Goal: Information Seeking & Learning: Learn about a topic

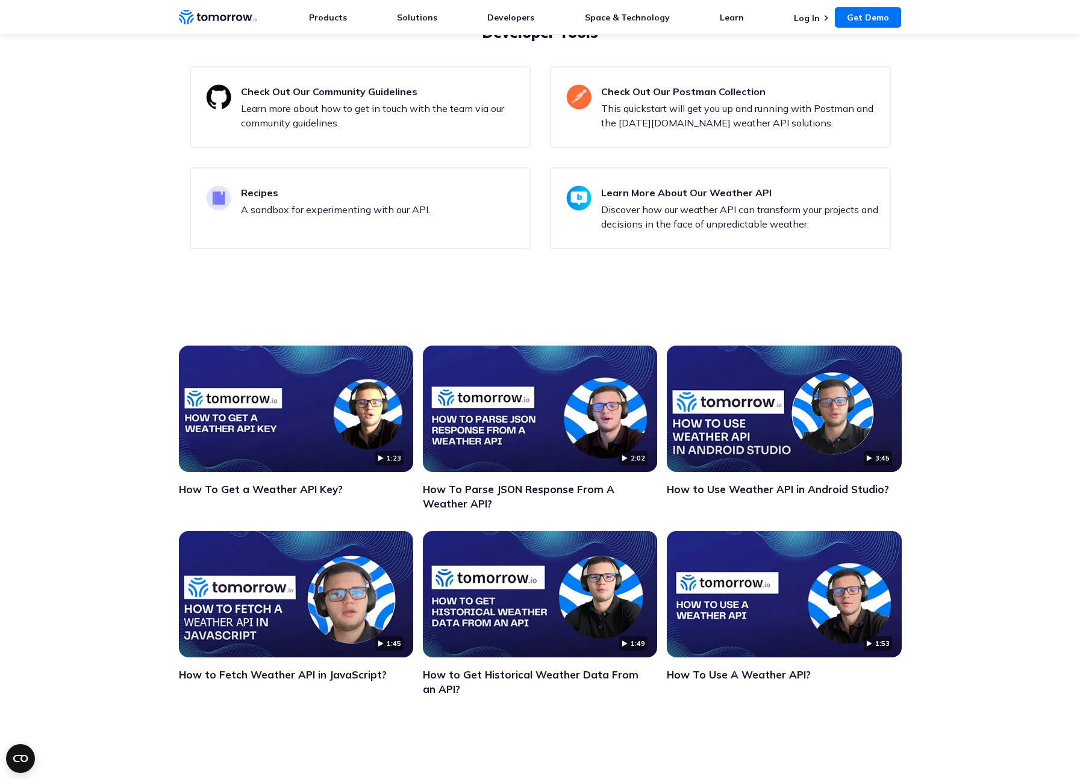
scroll to position [4337, 0]
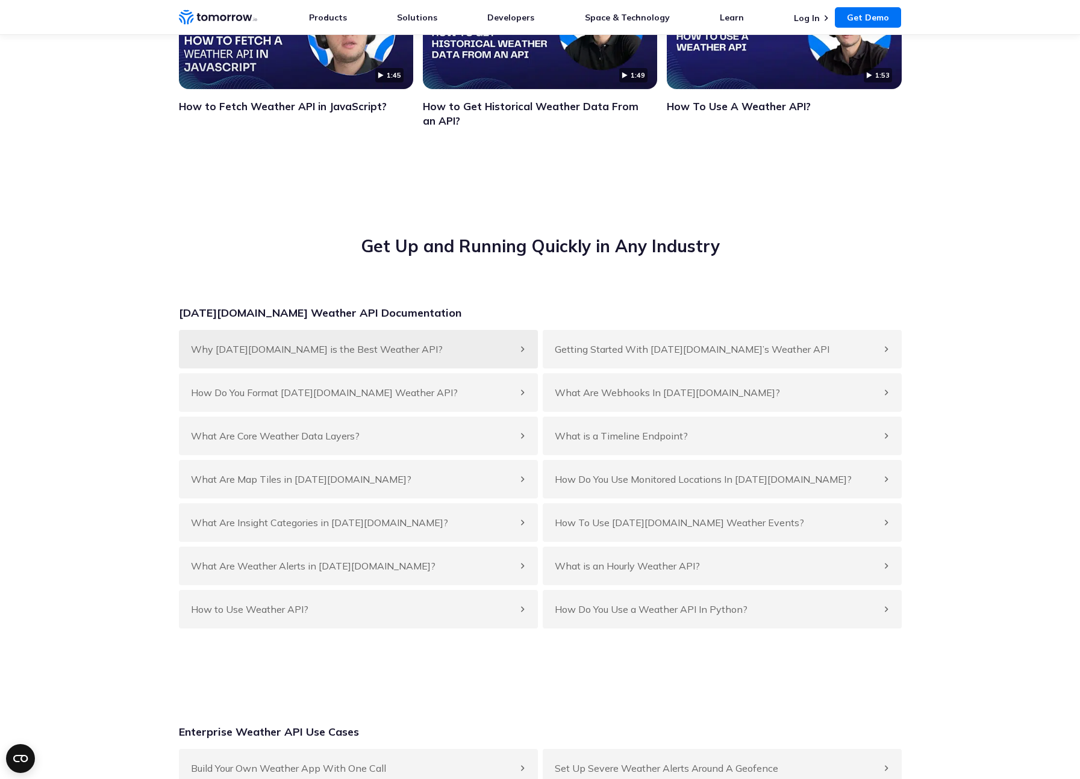
click at [241, 356] on h4 "Why Tomorrow.io is the Best Weather API?" at bounding box center [352, 349] width 323 height 14
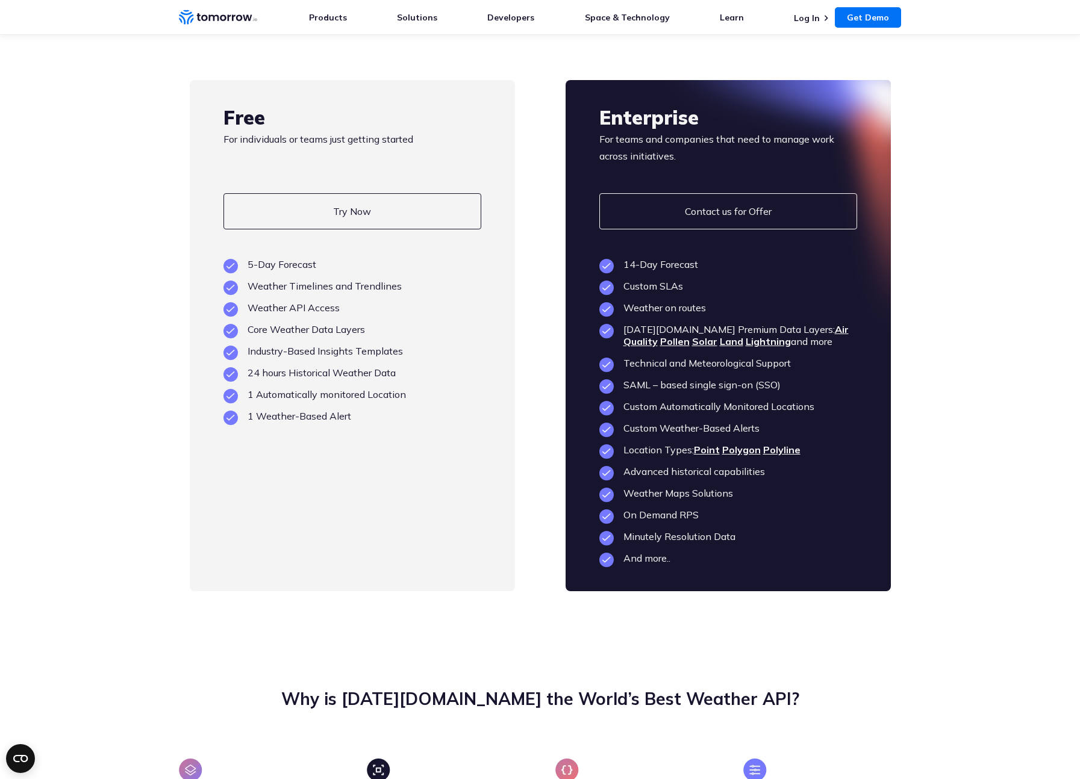
scroll to position [2402, 0]
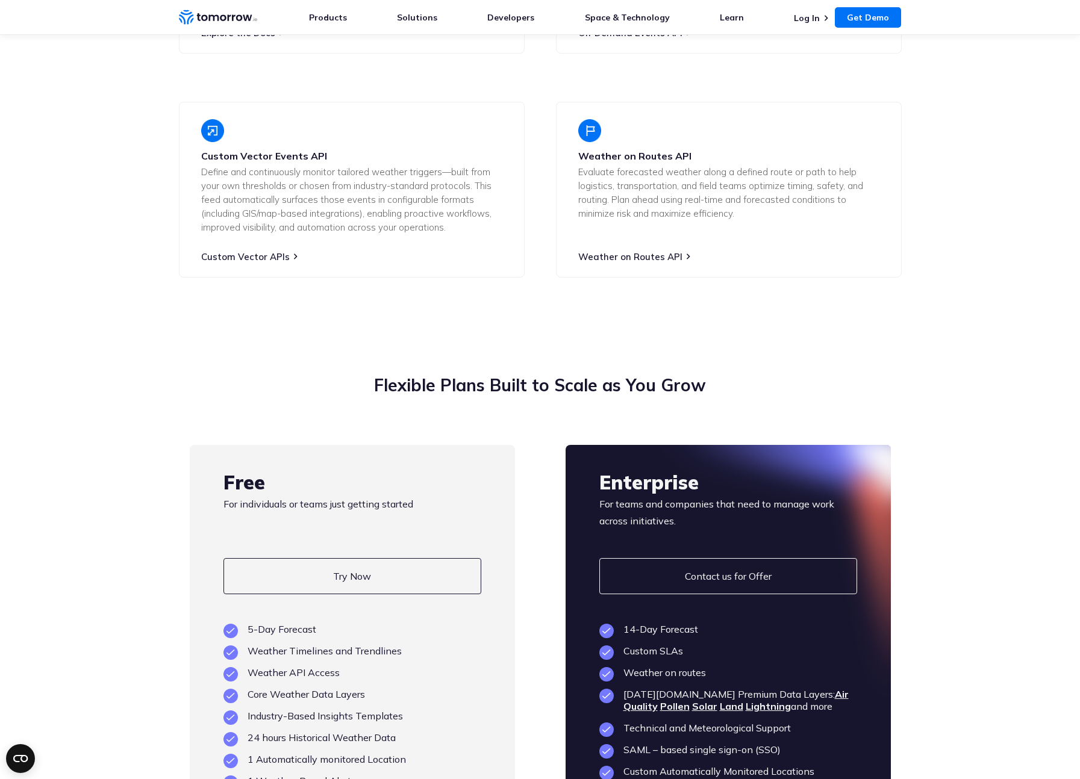
drag, startPoint x: 358, startPoint y: 602, endPoint x: 670, endPoint y: 536, distance: 319.4
click at [358, 594] on link "Try Now" at bounding box center [352, 576] width 258 height 36
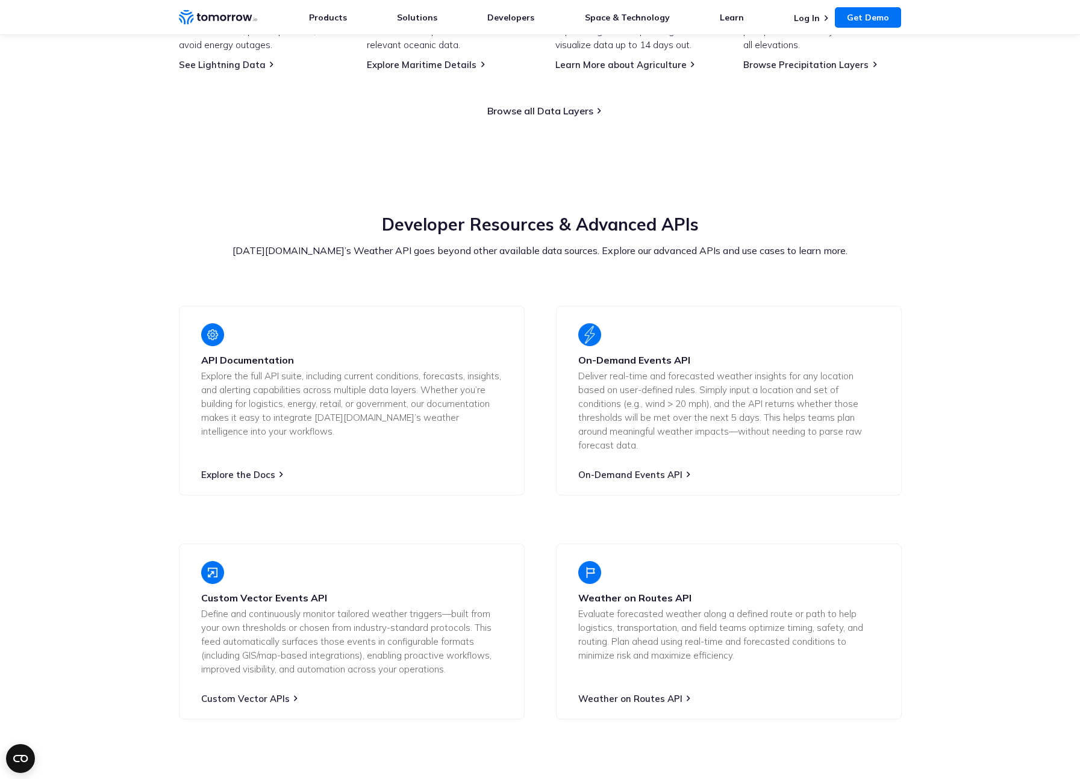
scroll to position [988, 0]
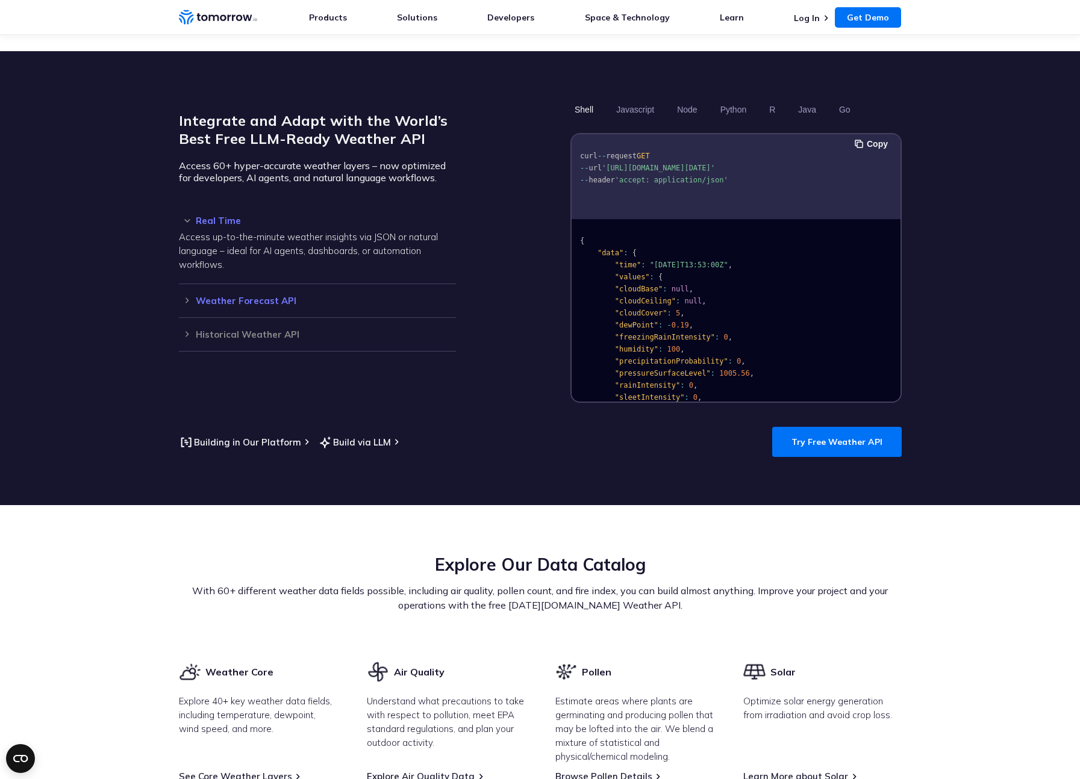
click at [268, 296] on h3 "Weather Forecast API" at bounding box center [317, 300] width 277 height 9
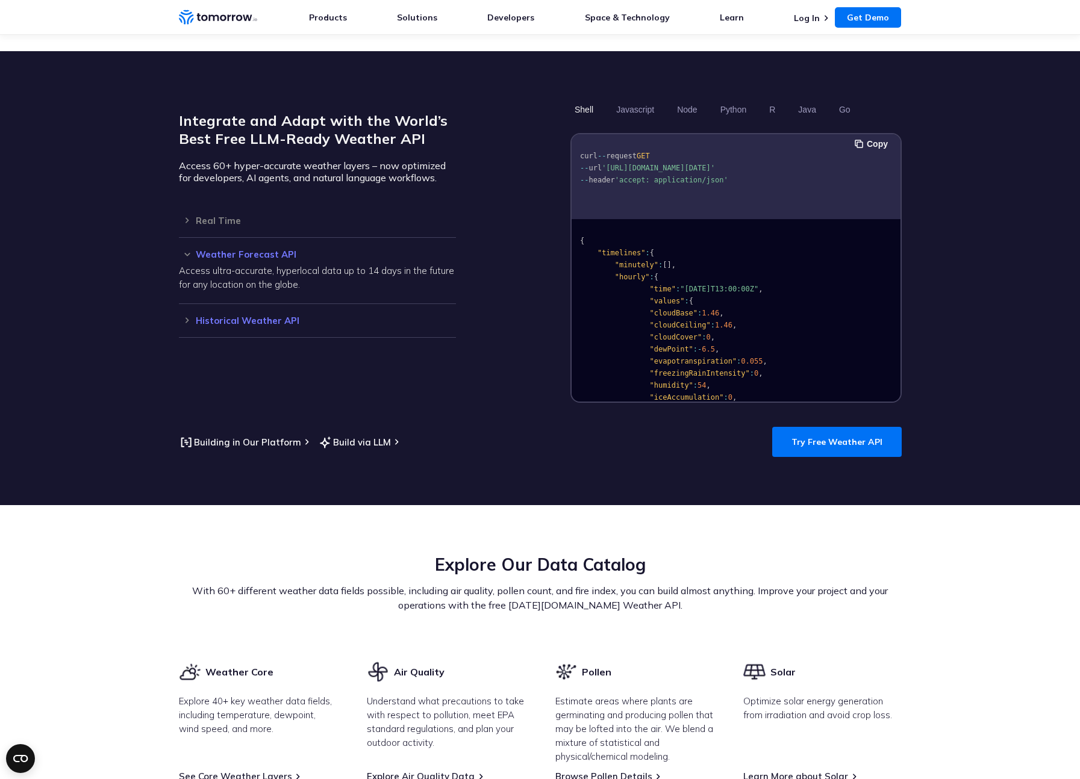
click at [258, 316] on h3 "Historical Weather API" at bounding box center [317, 320] width 277 height 9
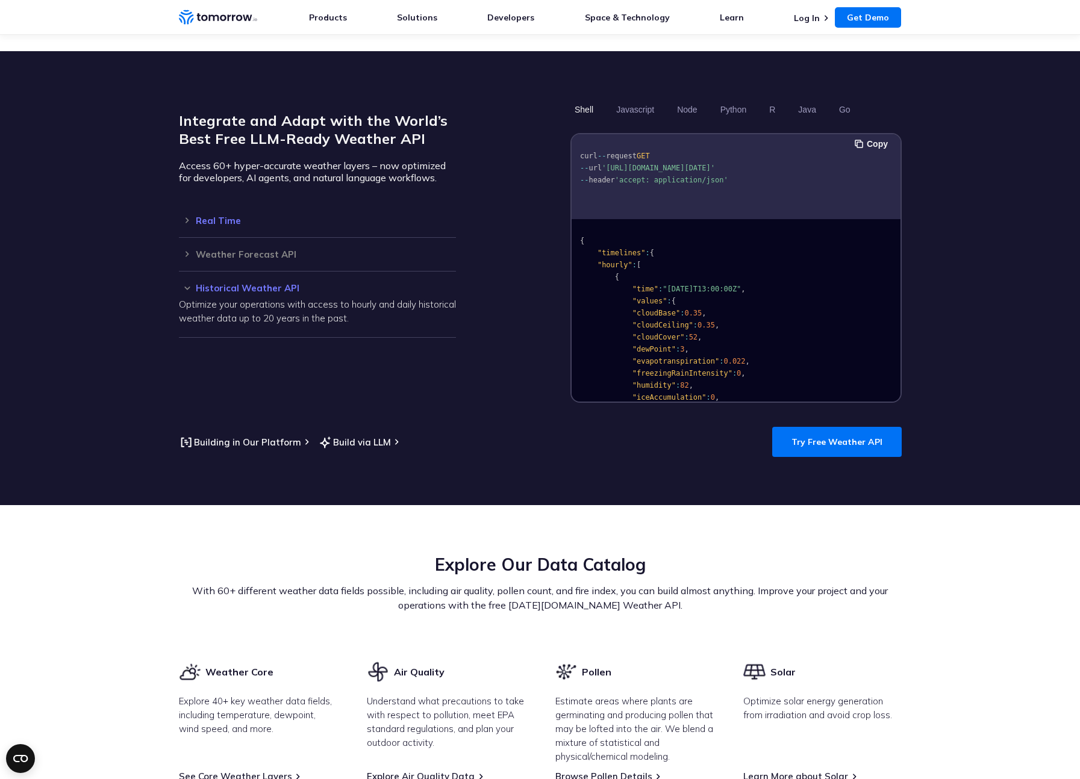
click at [217, 216] on h3 "Real Time" at bounding box center [317, 220] width 277 height 9
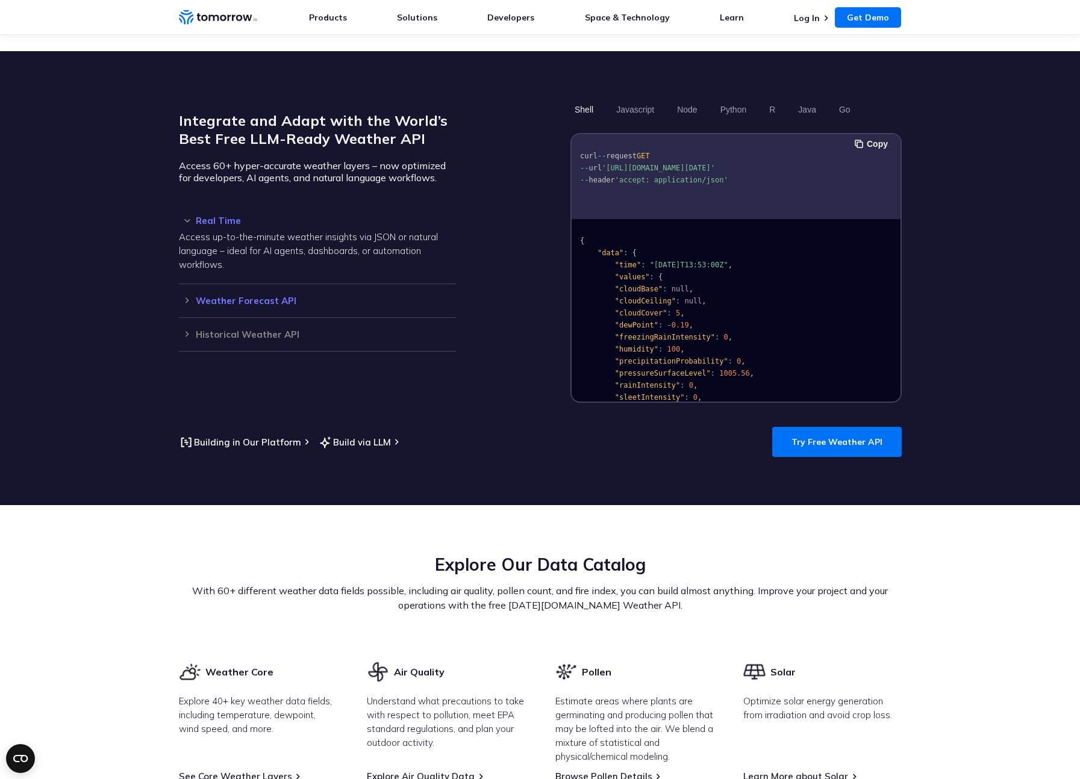
click at [237, 284] on div "Weather Forecast API Access ultra-accurate, hyperlocal data up to 14 days in th…" at bounding box center [317, 301] width 277 height 34
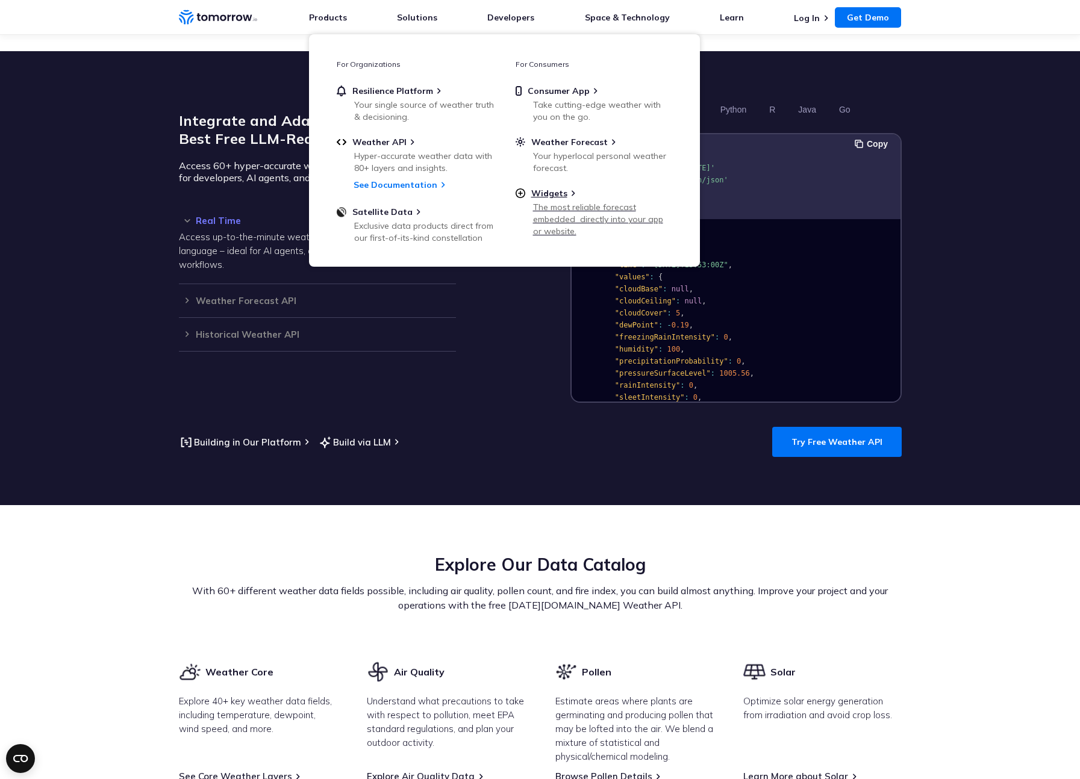
click at [542, 200] on link "Widgets The most reliable forecast embedded  directly into your app or website." at bounding box center [593, 211] width 157 height 47
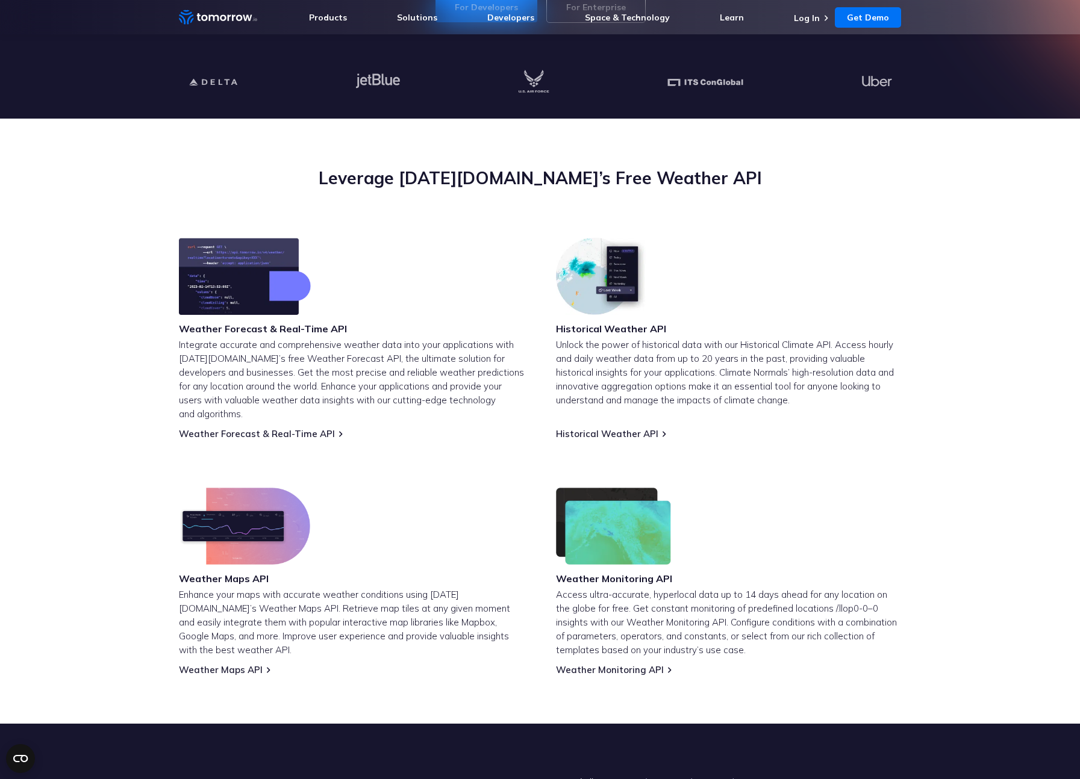
scroll to position [437, 0]
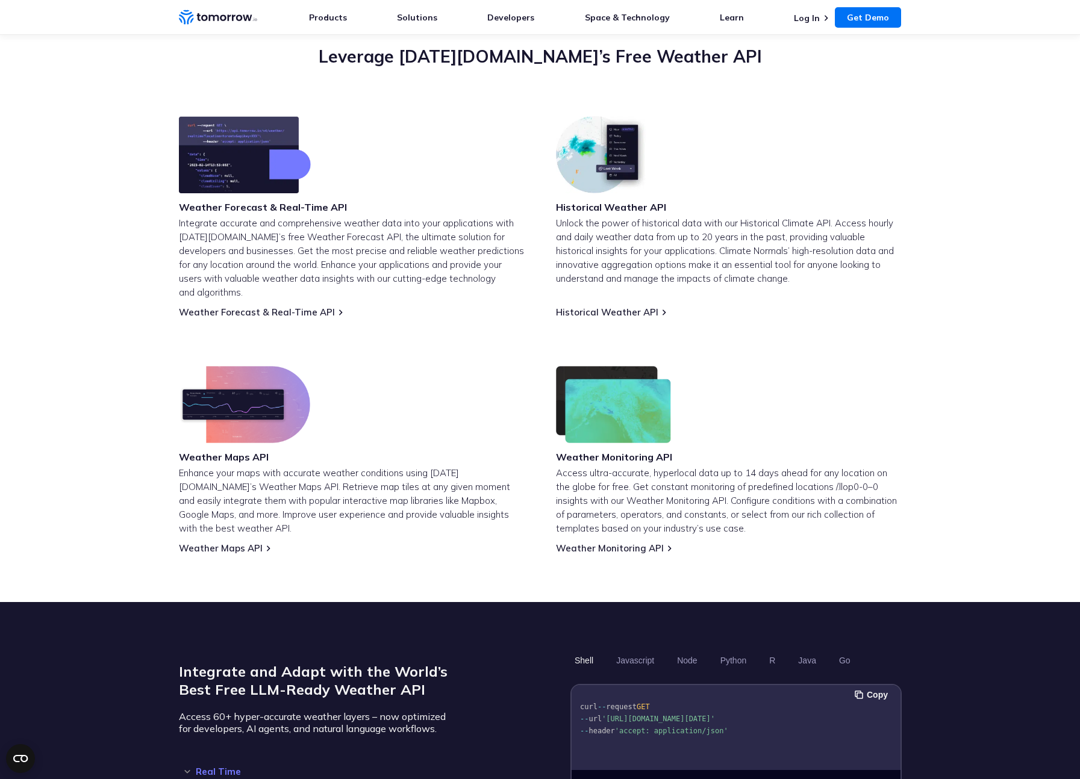
click at [232, 527] on div "Weather Maps API Enhance your maps with accurate weather conditions using Tomor…" at bounding box center [352, 460] width 346 height 188
click at [232, 542] on link "Weather Maps API" at bounding box center [221, 547] width 84 height 11
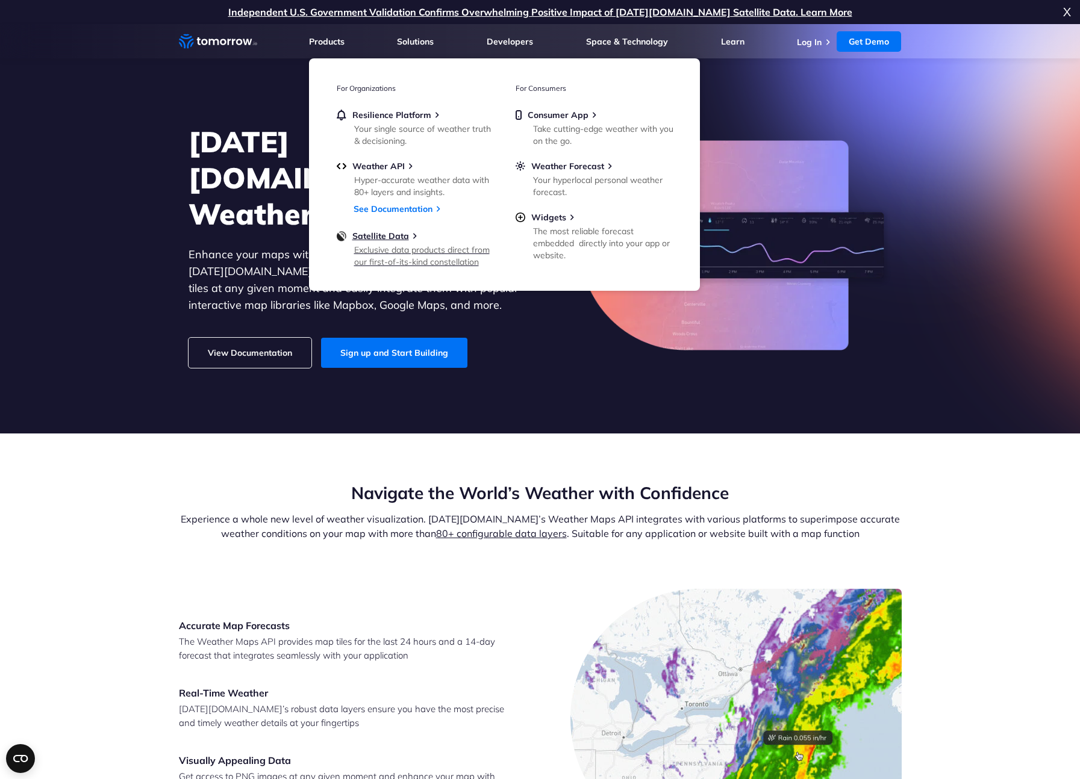
click at [412, 250] on div "Exclusive data products direct from our first-of-its-kind constellation" at bounding box center [424, 256] width 140 height 24
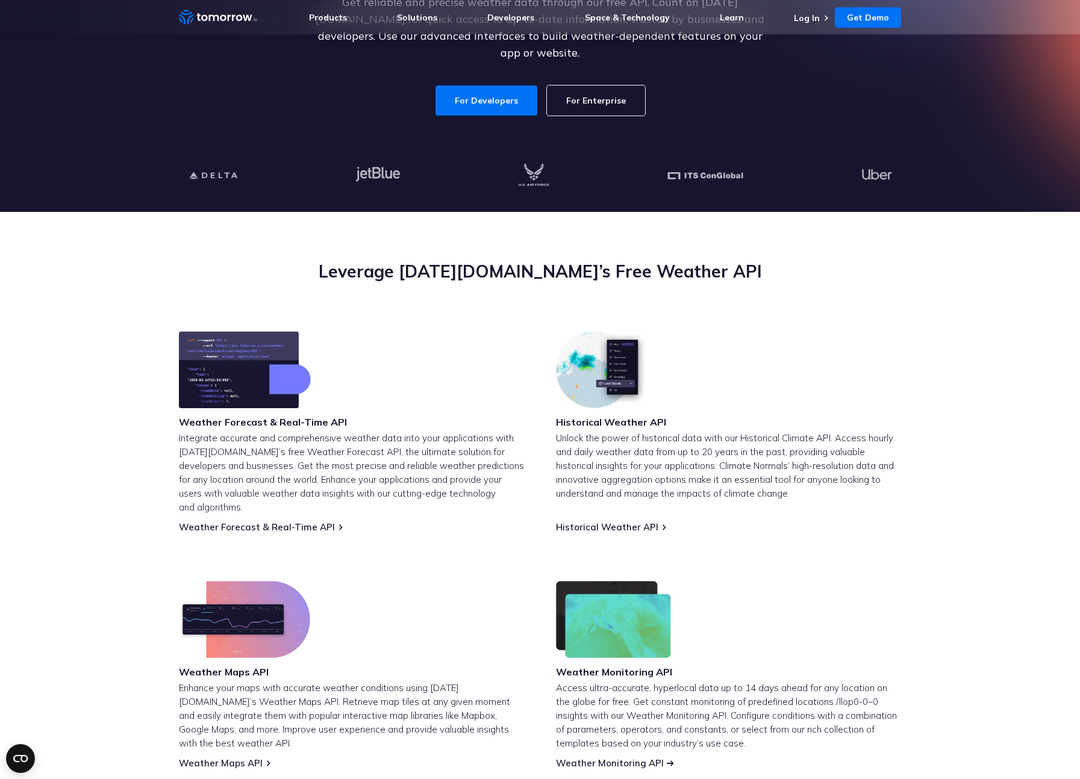
click at [591, 757] on link "Weather Monitoring API" at bounding box center [610, 762] width 108 height 11
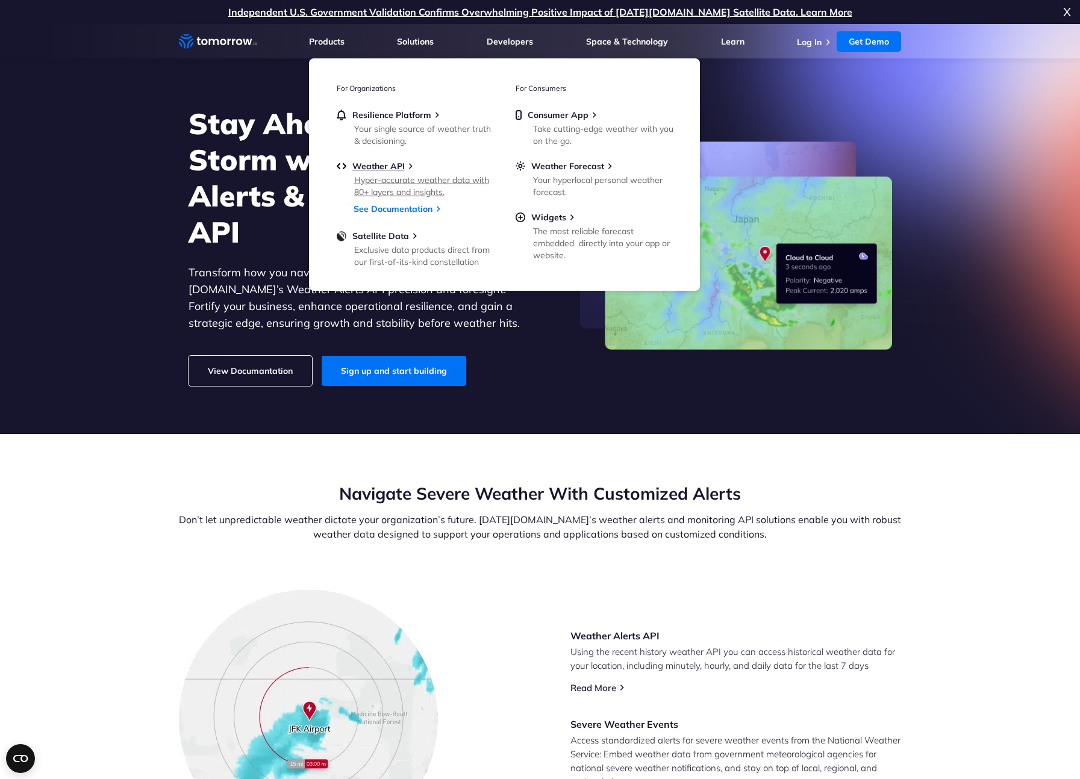
click at [436, 184] on div "Hyper-accurate weather data with 80+ layers and insights." at bounding box center [424, 186] width 140 height 24
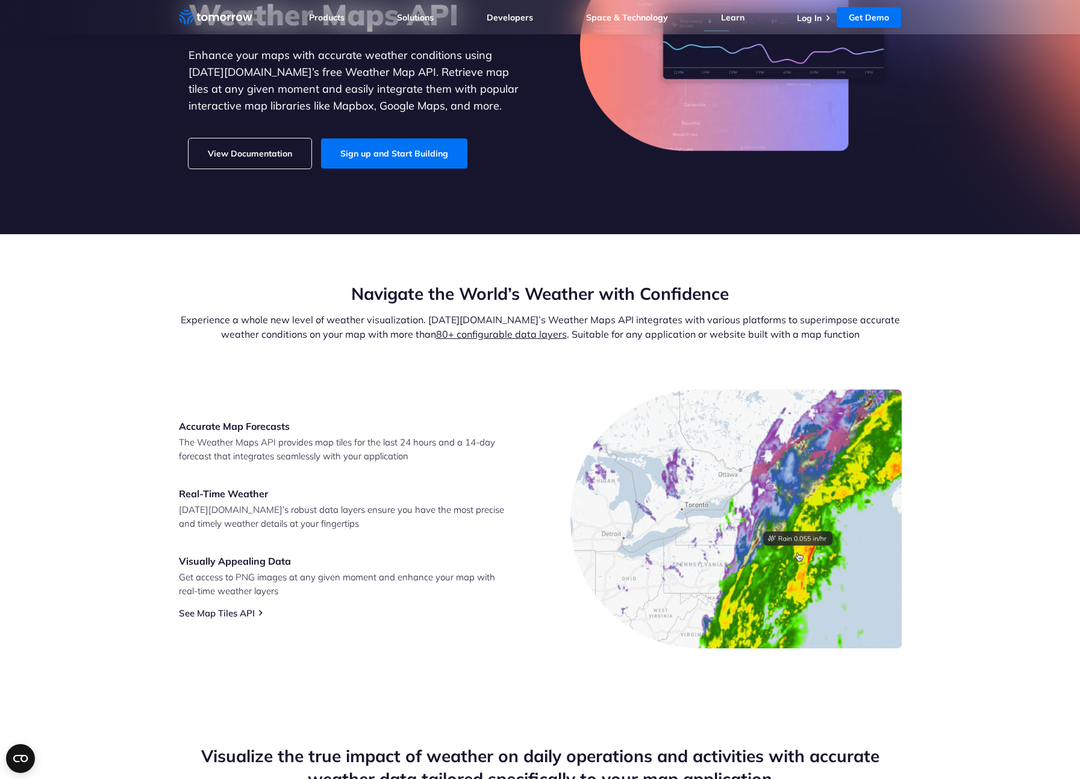
click at [462, 335] on link "80+ configurable data layers" at bounding box center [501, 334] width 131 height 12
click at [237, 138] on link "View Documentation" at bounding box center [249, 153] width 123 height 30
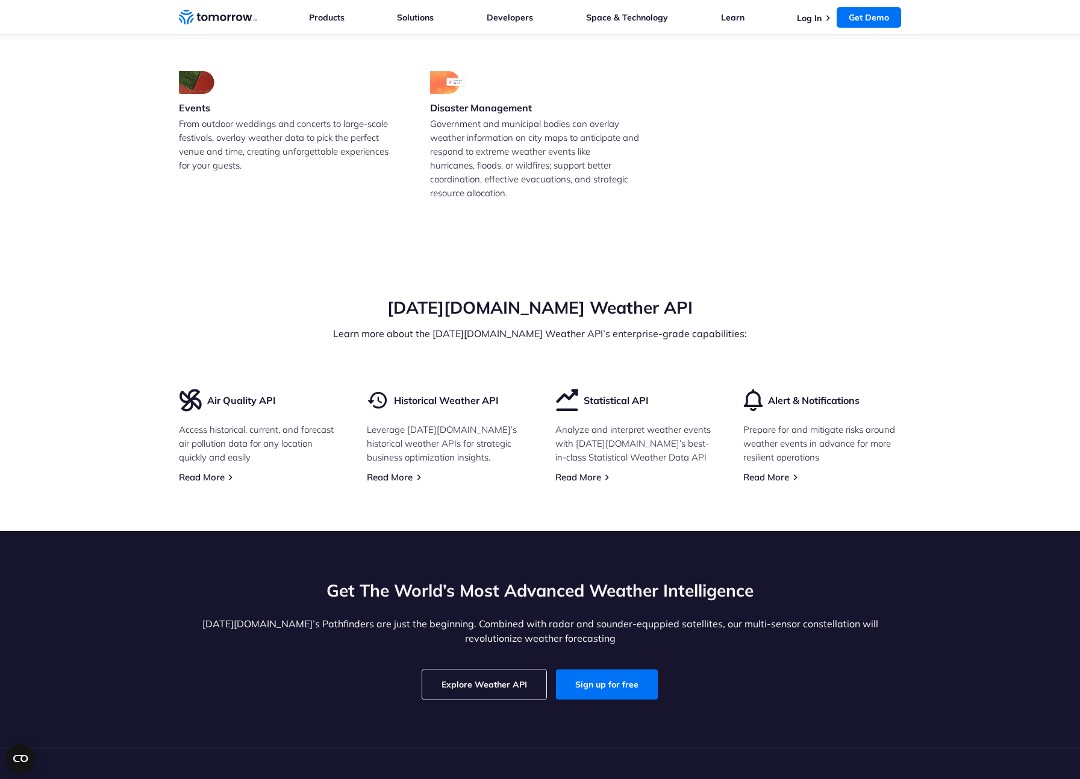
scroll to position [3249, 0]
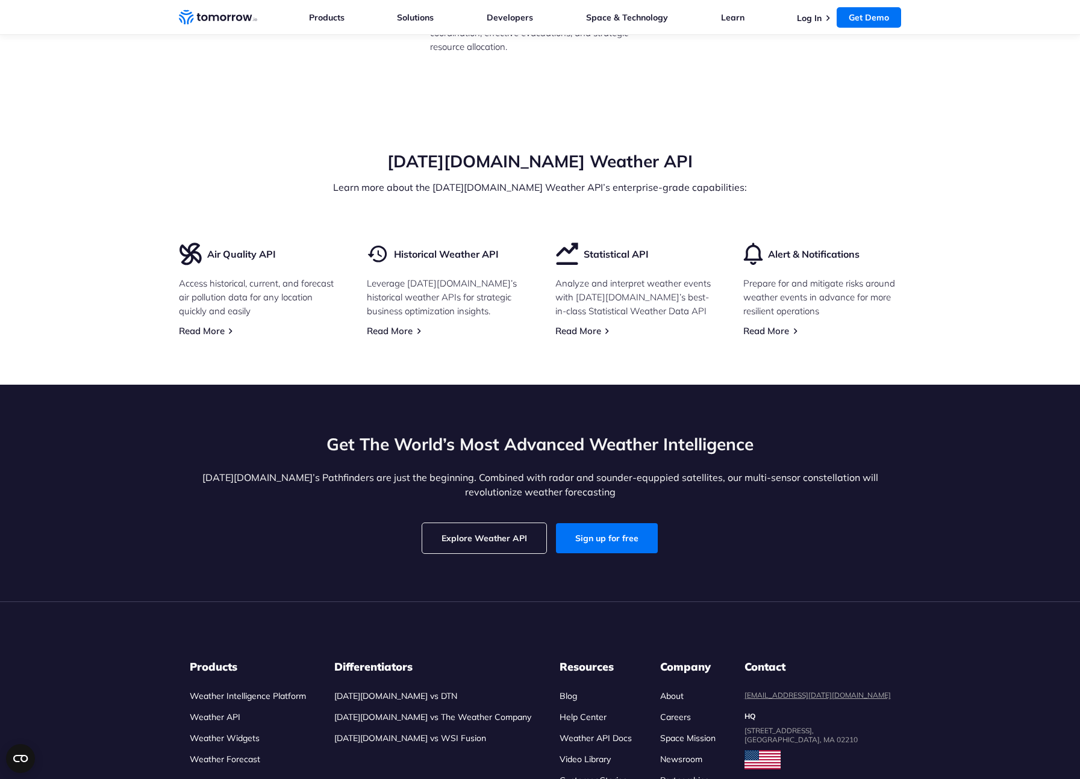
click at [485, 523] on link "Explore Weather API" at bounding box center [484, 538] width 124 height 30
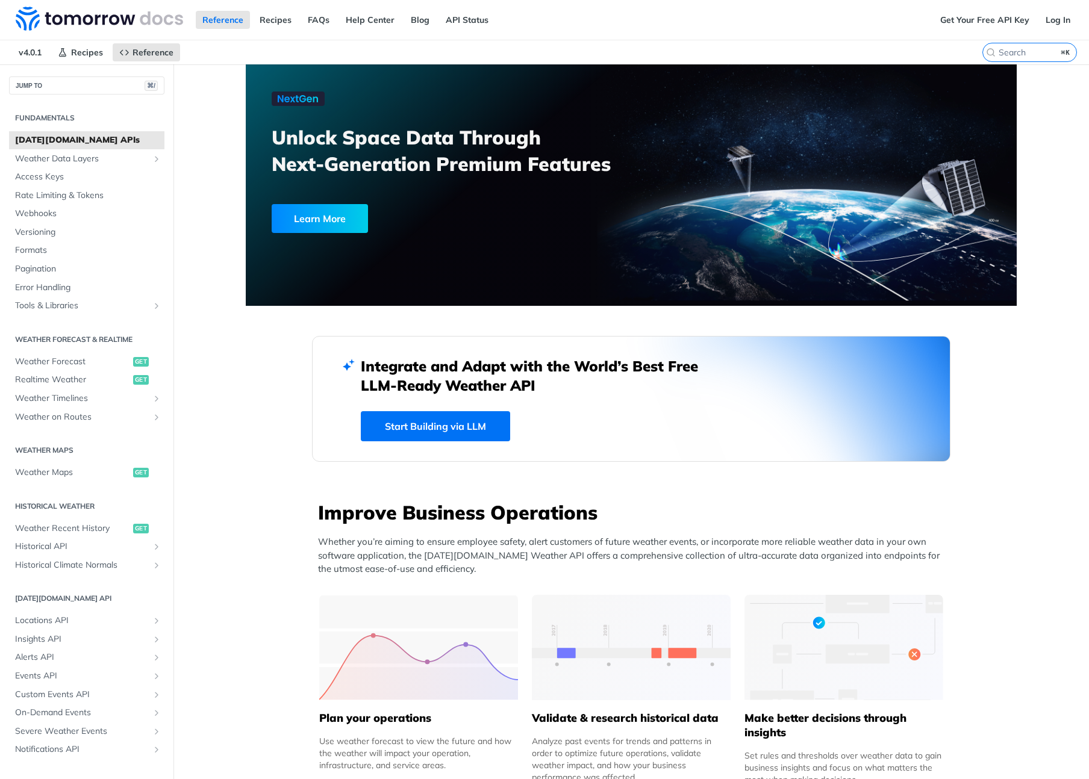
click at [470, 430] on link "Start Building via LLM" at bounding box center [435, 426] width 149 height 30
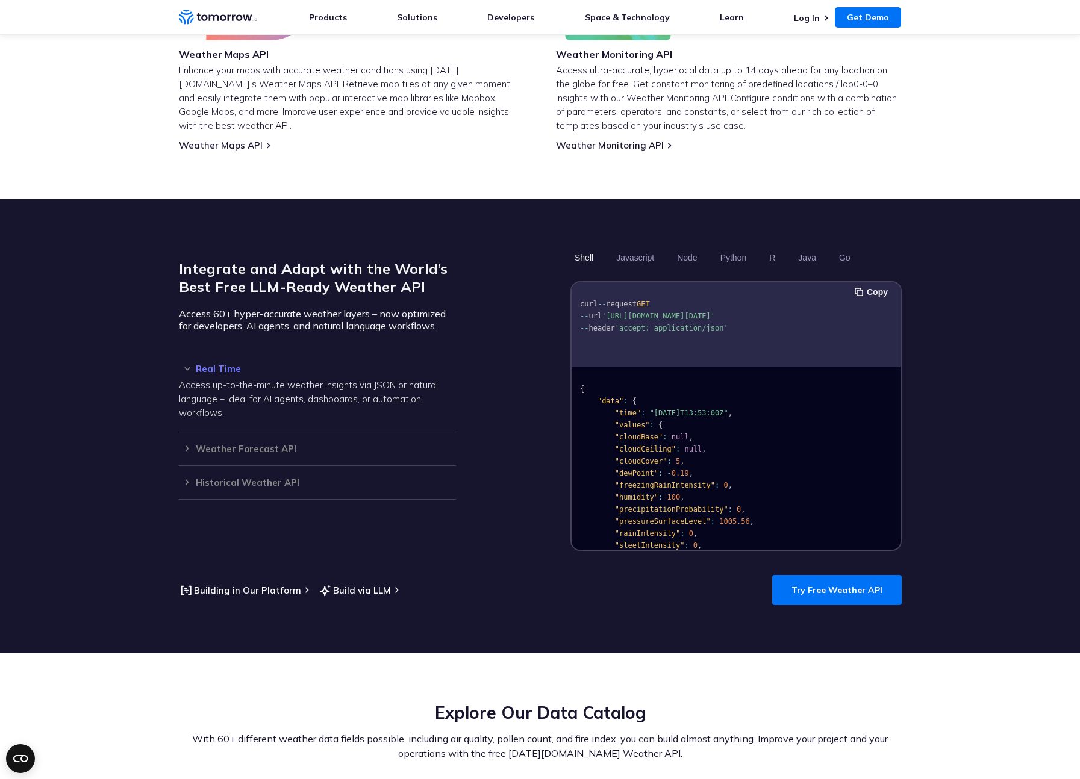
scroll to position [892, 0]
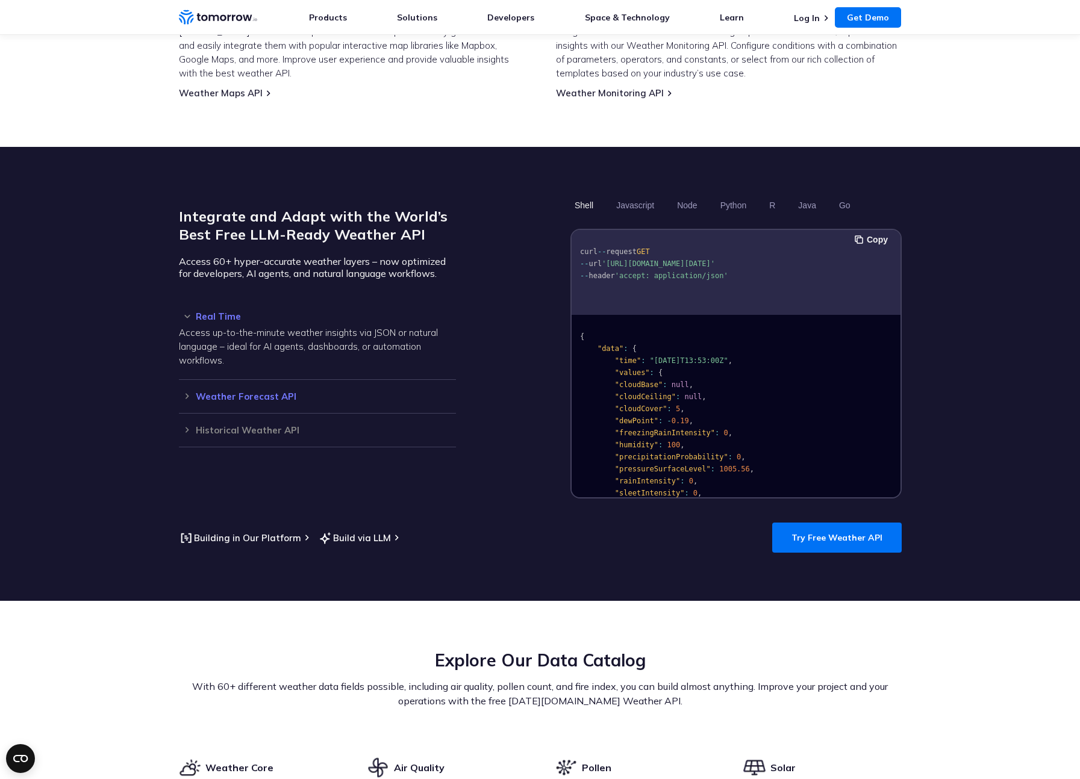
click at [257, 392] on h3 "Weather Forecast API" at bounding box center [317, 396] width 277 height 9
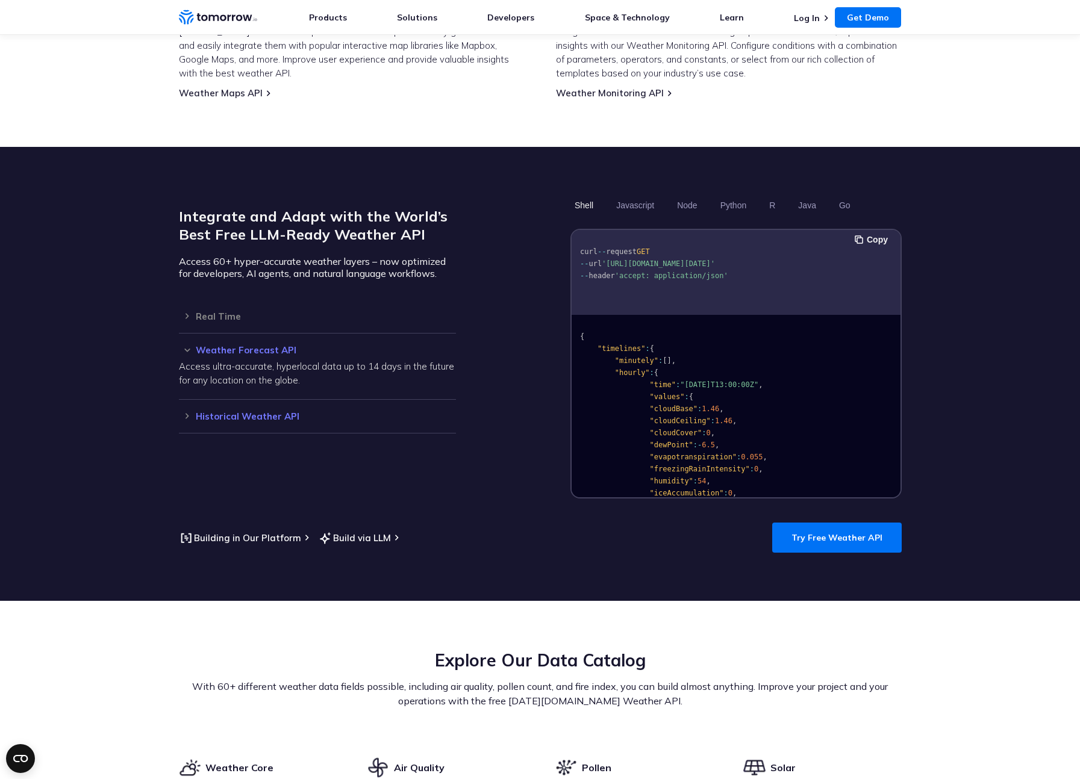
click at [251, 412] on h3 "Historical Weather API" at bounding box center [317, 416] width 277 height 9
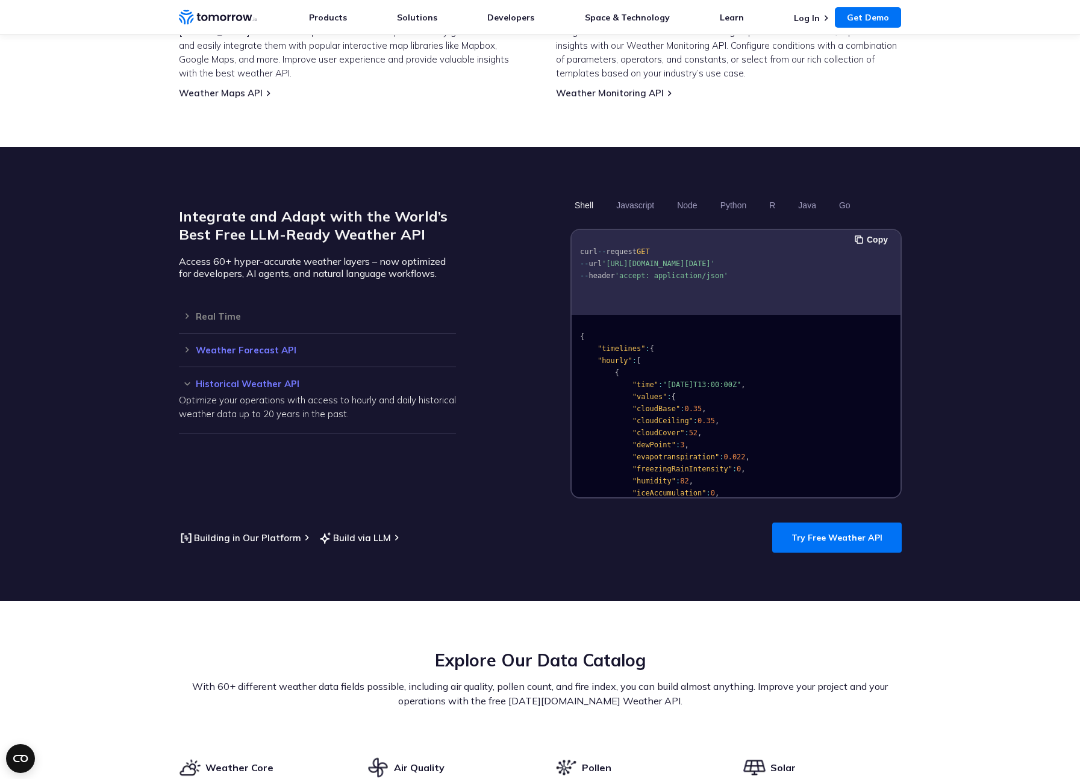
click at [250, 346] on h3 "Weather Forecast API" at bounding box center [317, 350] width 277 height 9
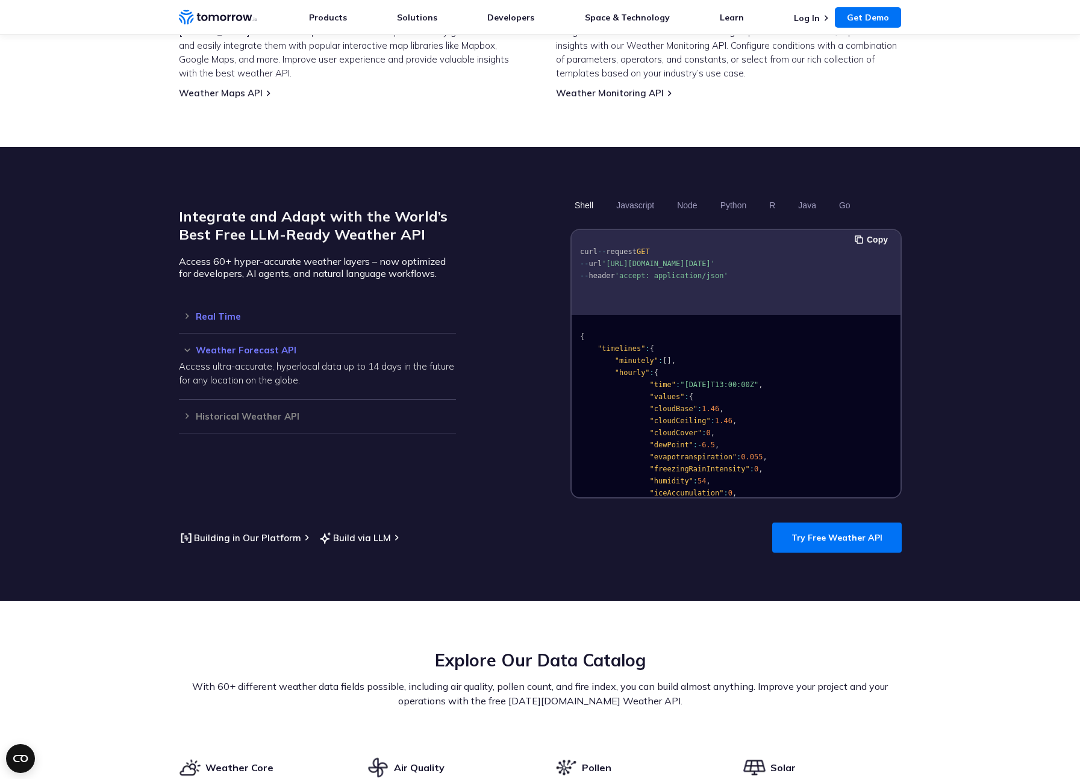
click at [215, 312] on h3 "Real Time" at bounding box center [317, 316] width 277 height 9
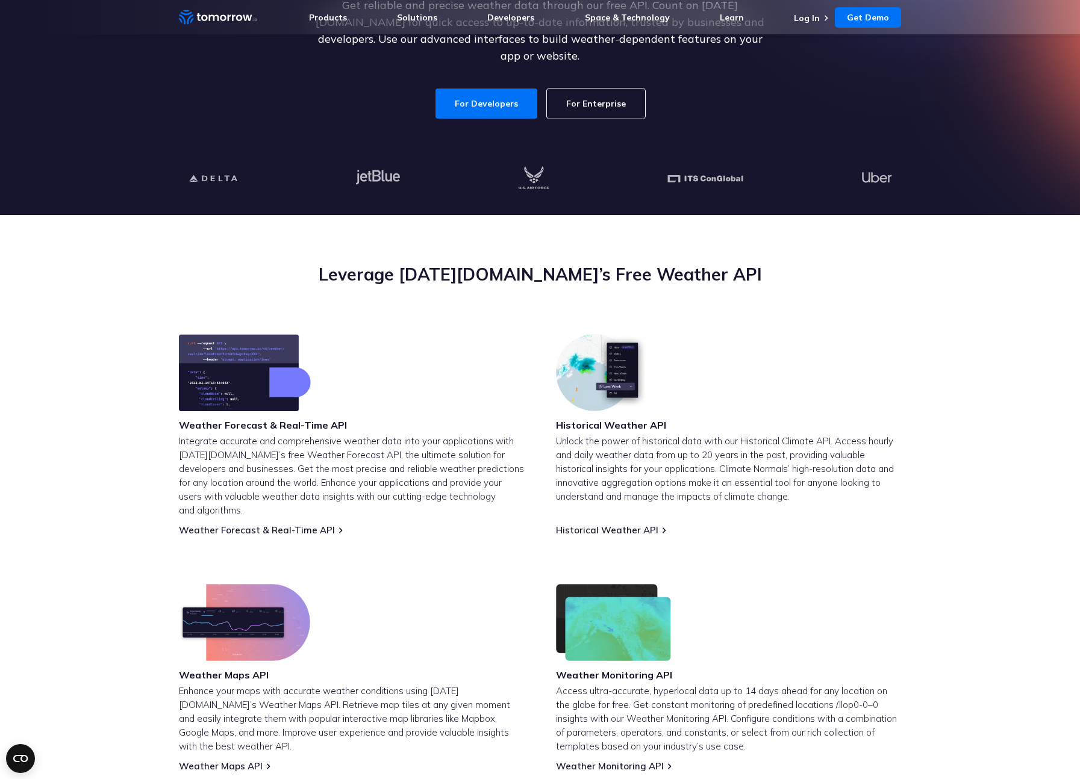
scroll to position [536, 0]
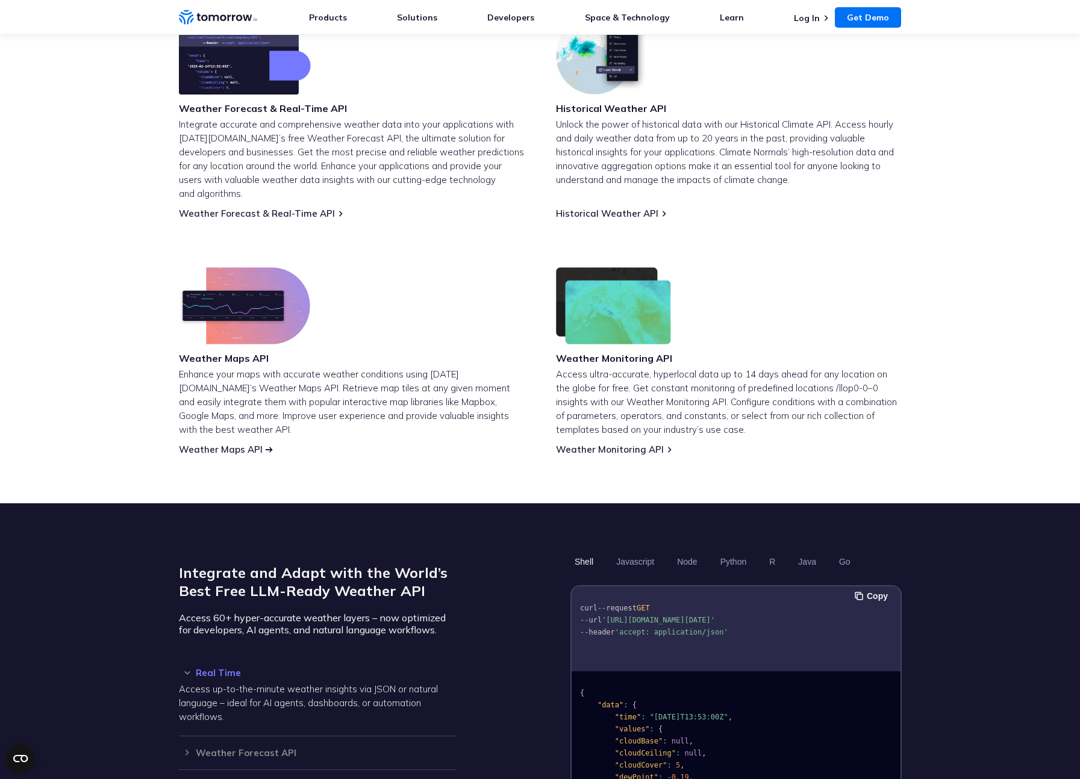
click at [215, 444] on link "Weather Maps API" at bounding box center [221, 449] width 84 height 11
